Goal: Task Accomplishment & Management: Manage account settings

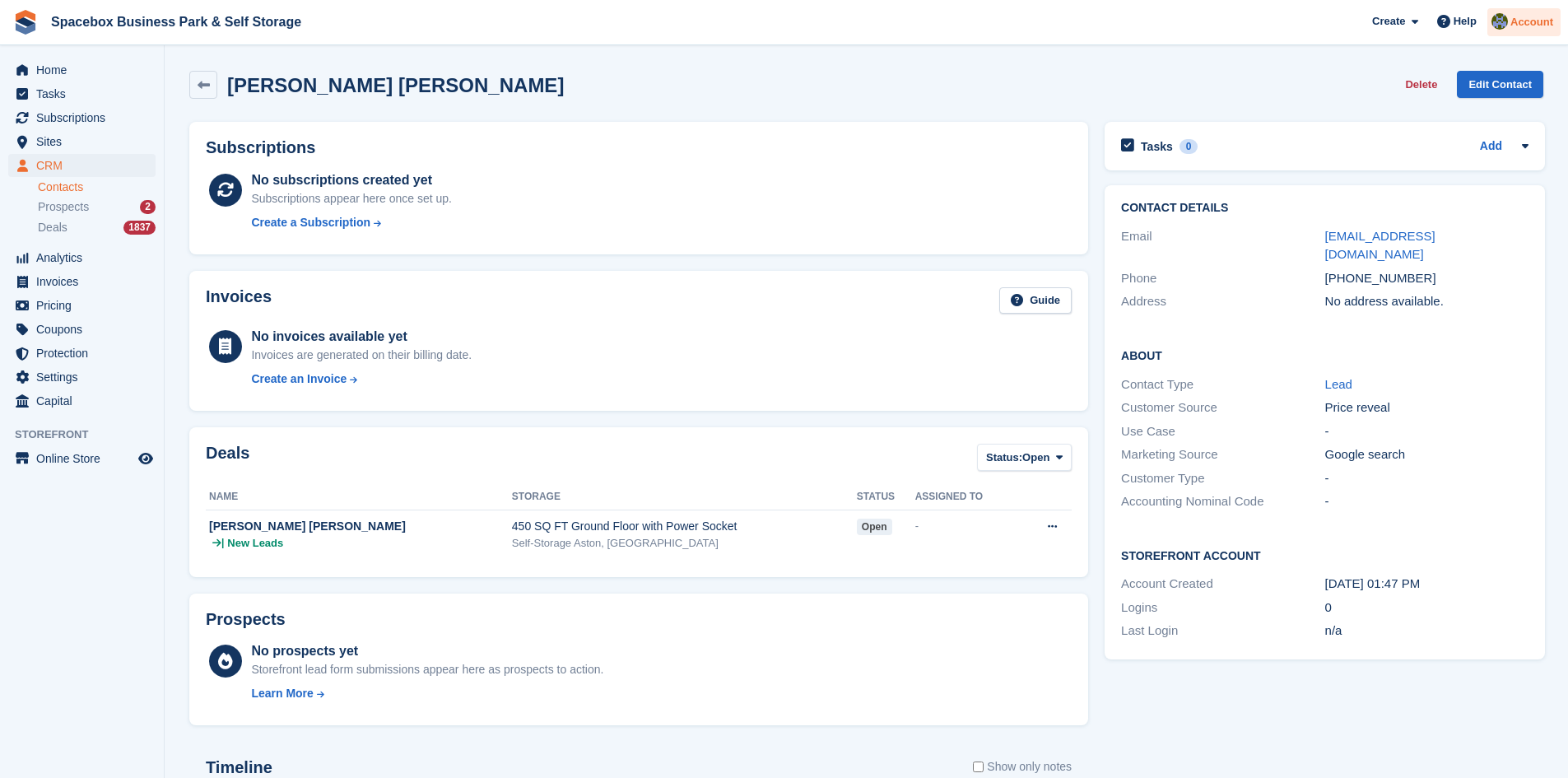
click at [1500, 21] on img at bounding box center [1500, 21] width 16 height 16
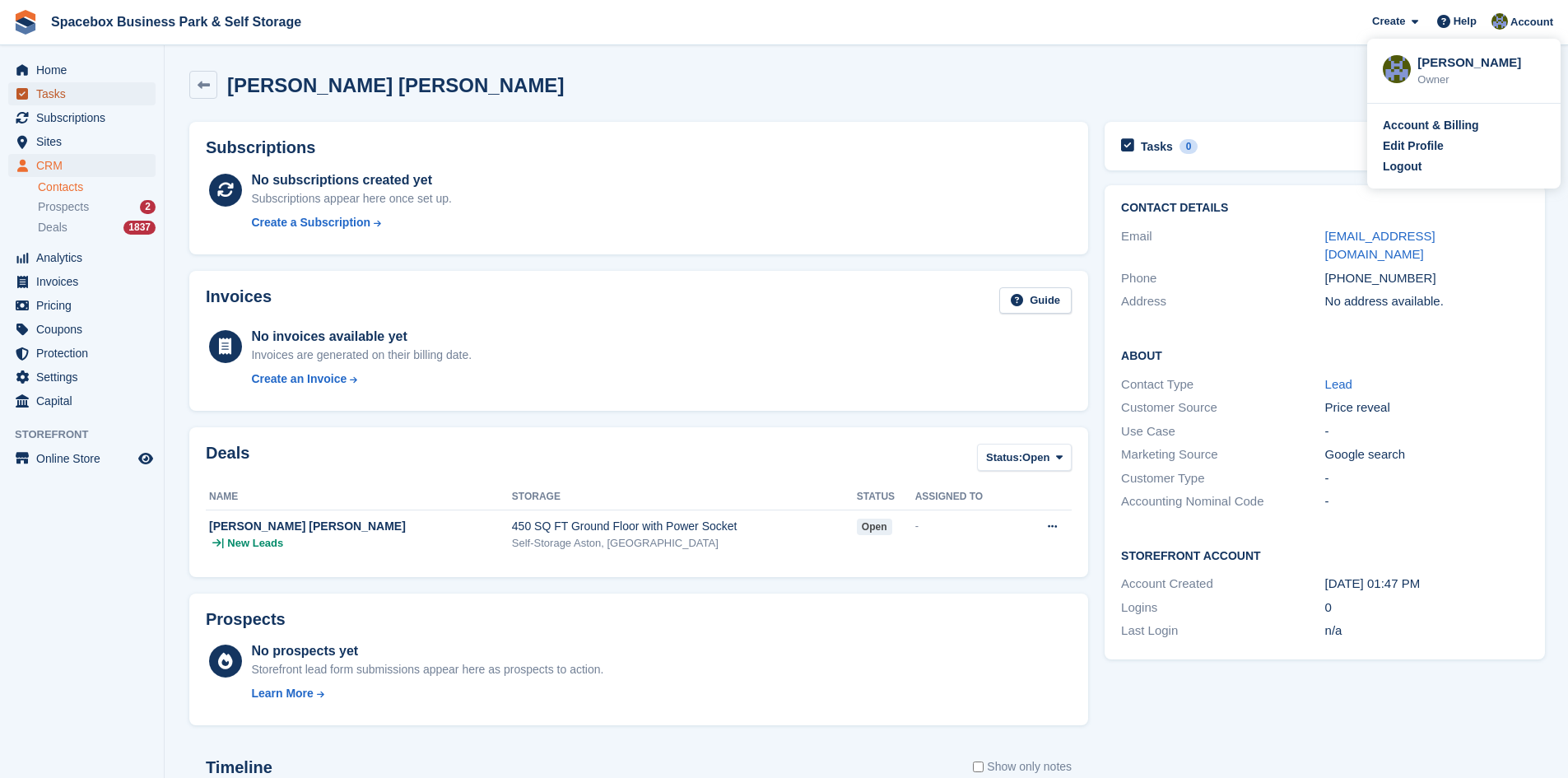
click at [37, 93] on span "Tasks" at bounding box center [86, 93] width 99 height 23
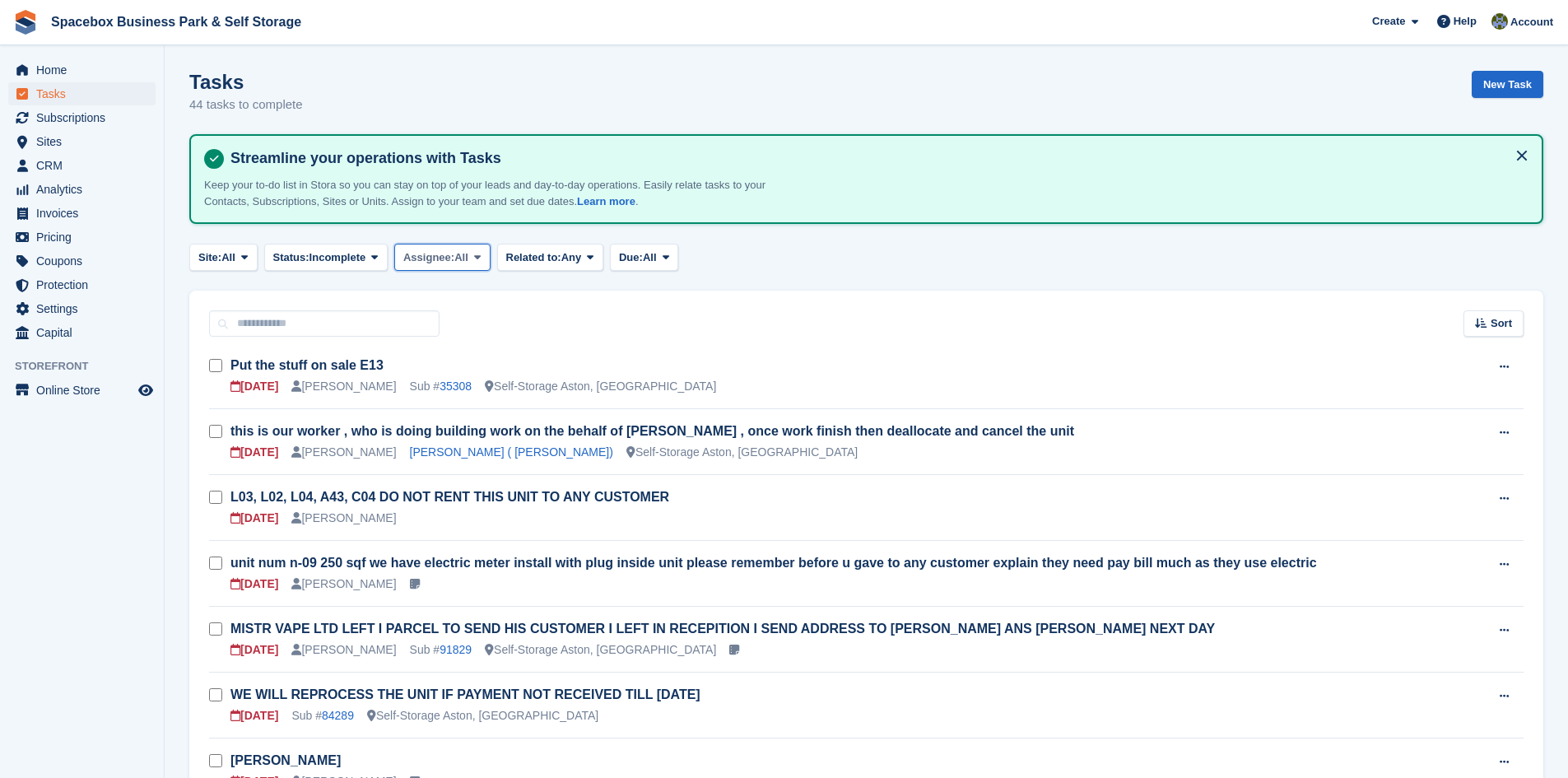
click at [481, 260] on icon at bounding box center [477, 257] width 7 height 11
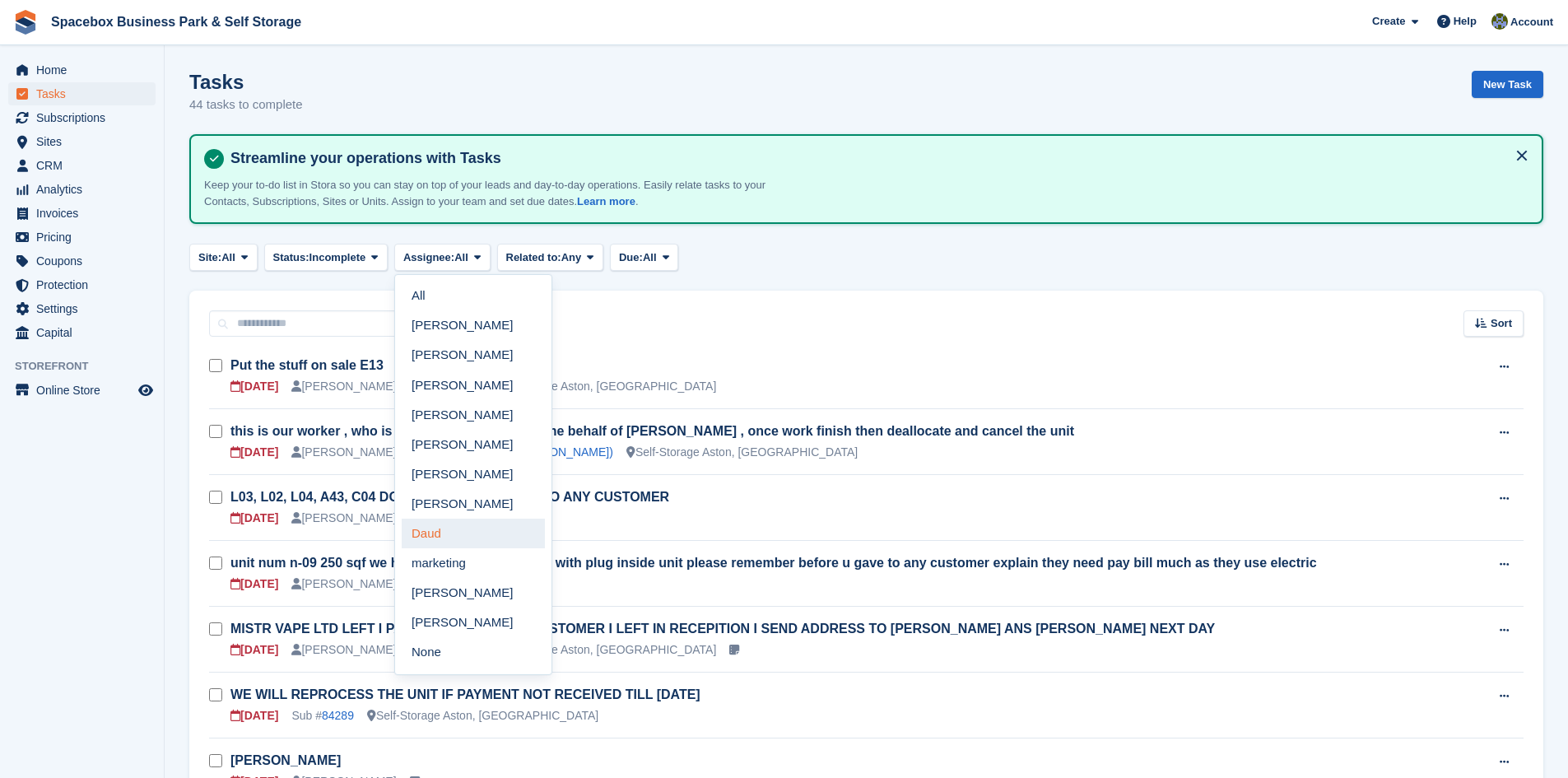
click at [440, 535] on link "Daud" at bounding box center [473, 532] width 144 height 30
